Goal: Transaction & Acquisition: Subscribe to service/newsletter

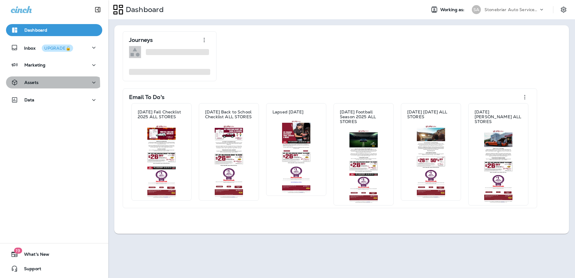
click at [23, 85] on div "Assets" at bounding box center [25, 83] width 28 height 8
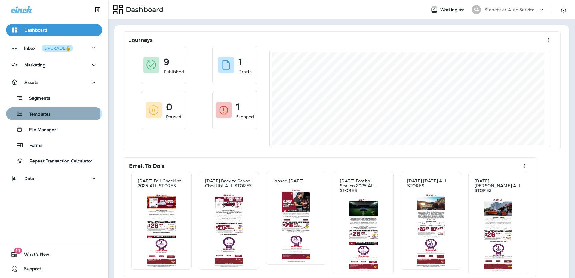
click at [33, 118] on button "Templates" at bounding box center [54, 113] width 96 height 13
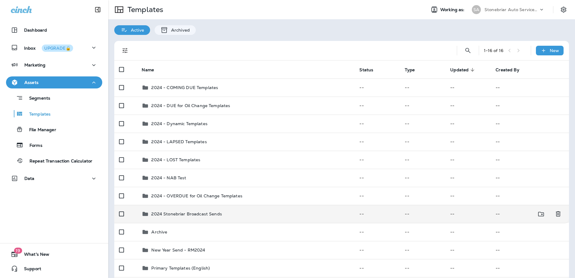
click at [153, 216] on p "2024 Stonebriar Broadcast Sends" at bounding box center [186, 213] width 70 height 5
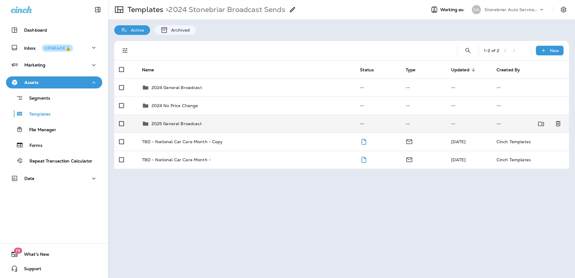
click at [176, 128] on td "2025 General Broadcast" at bounding box center [246, 124] width 218 height 18
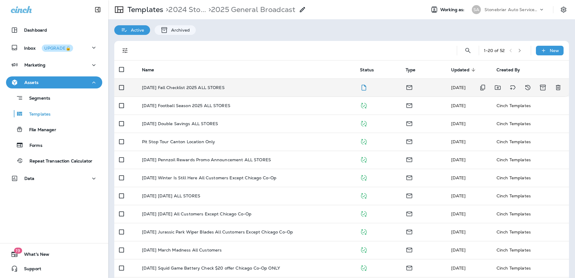
click at [217, 89] on p "[DATE] Fall Checklist 2025 ALL STORES" at bounding box center [183, 87] width 83 height 5
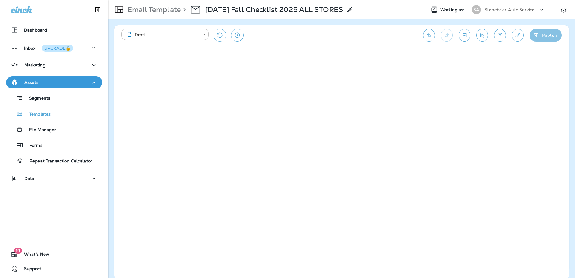
click at [538, 32] on icon "button" at bounding box center [536, 35] width 6 height 6
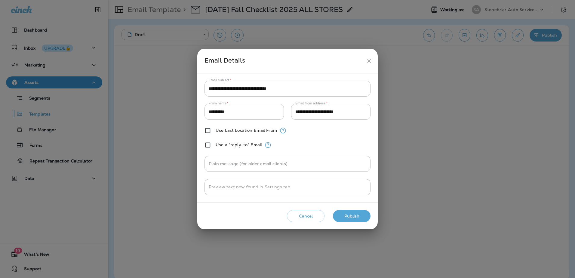
click at [366, 220] on button "Publish" at bounding box center [352, 216] width 38 height 12
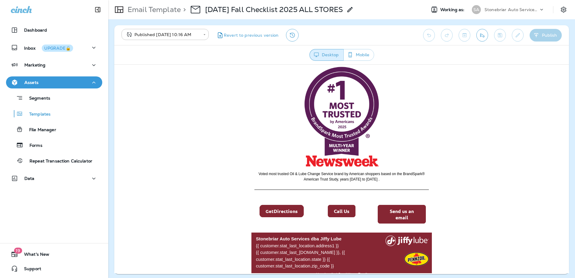
scroll to position [757, 0]
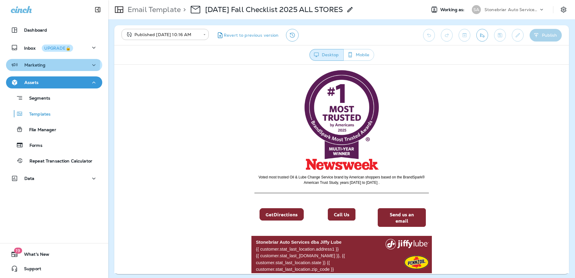
click at [29, 62] on div "Marketing" at bounding box center [28, 65] width 35 height 8
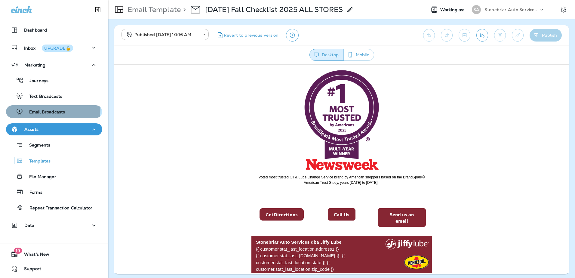
click at [47, 109] on div "Email Broadcasts" at bounding box center [36, 111] width 57 height 9
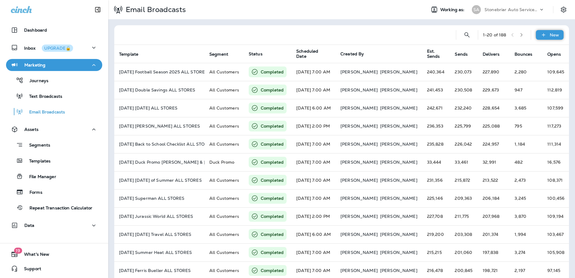
click at [542, 36] on div "New" at bounding box center [550, 35] width 28 height 10
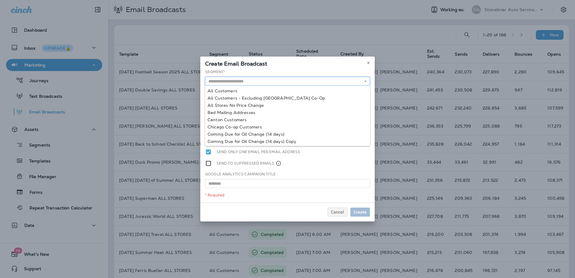
click at [275, 84] on input "text" at bounding box center [287, 81] width 165 height 9
type input "**********"
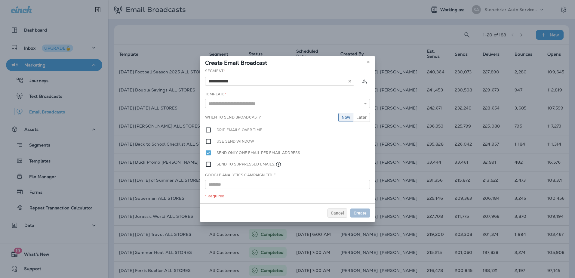
click at [264, 92] on div "**********" at bounding box center [287, 135] width 174 height 135
click at [262, 106] on input "text" at bounding box center [287, 103] width 165 height 9
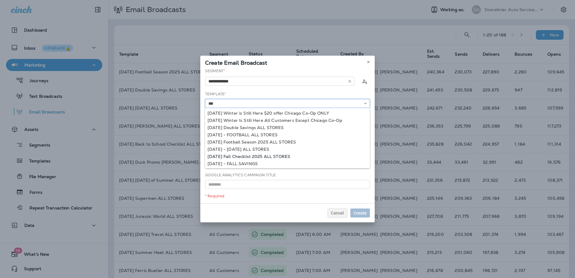
type input "**********"
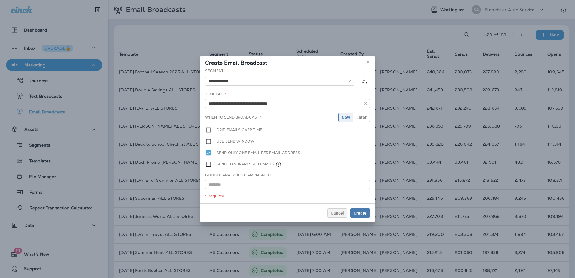
click at [288, 156] on div "**********" at bounding box center [287, 135] width 174 height 135
click at [360, 118] on span "Later" at bounding box center [361, 117] width 10 height 4
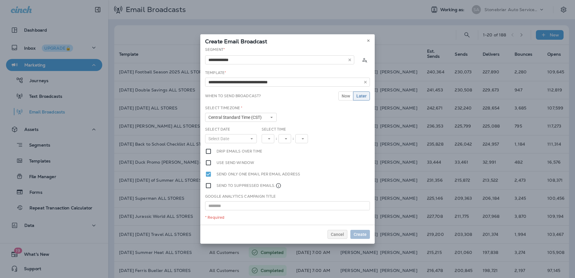
click at [249, 151] on label "Drip emails over time" at bounding box center [239, 151] width 46 height 7
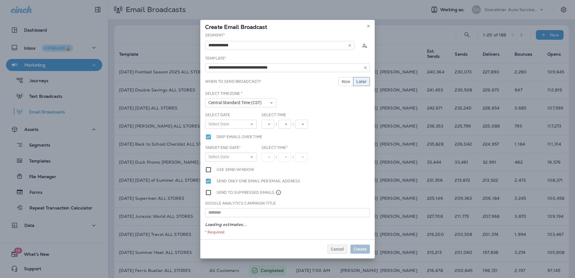
click at [246, 118] on div "Select Date Select Date « ‹ [DATE] › » Mon Tue Wed Thu Fri Sat Sun 1 2 3 4 5 6 …" at bounding box center [231, 120] width 52 height 17
click at [247, 120] on button "Select Date" at bounding box center [231, 124] width 52 height 9
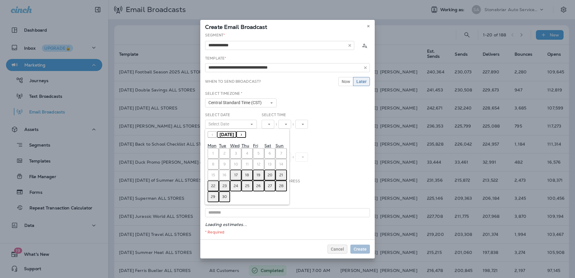
click at [247, 174] on abbr "18" at bounding box center [247, 175] width 4 height 5
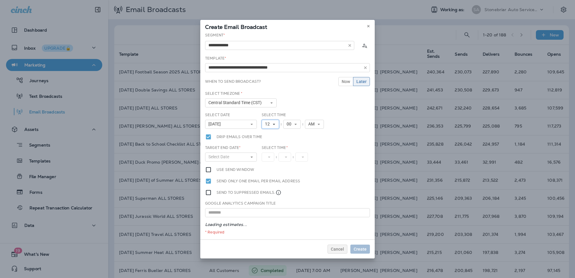
click at [273, 124] on icon at bounding box center [274, 124] width 4 height 4
click at [270, 175] on link "7" at bounding box center [270, 176] width 17 height 7
click at [228, 159] on span "Select Date" at bounding box center [219, 156] width 23 height 5
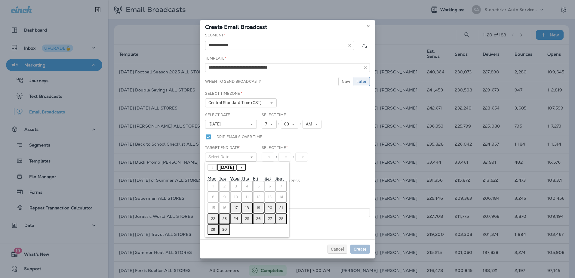
click at [257, 207] on abbr "19" at bounding box center [258, 207] width 4 height 5
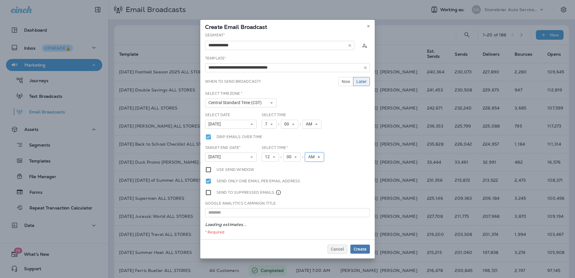
click at [309, 158] on span "AM" at bounding box center [312, 156] width 9 height 5
click at [309, 174] on link "PM" at bounding box center [314, 173] width 19 height 7
click at [360, 250] on span "Create" at bounding box center [360, 249] width 13 height 4
